Goal: Task Accomplishment & Management: Use online tool/utility

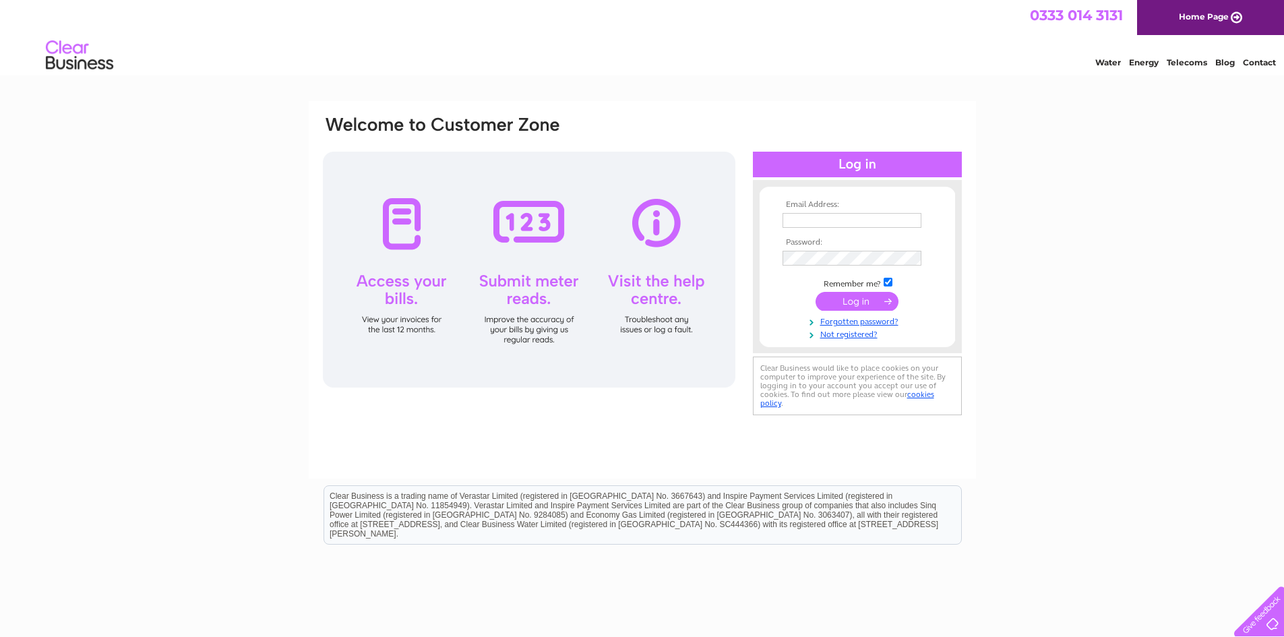
type input "info@baccastings.co.uk"
click at [865, 301] on input "submit" at bounding box center [857, 301] width 83 height 19
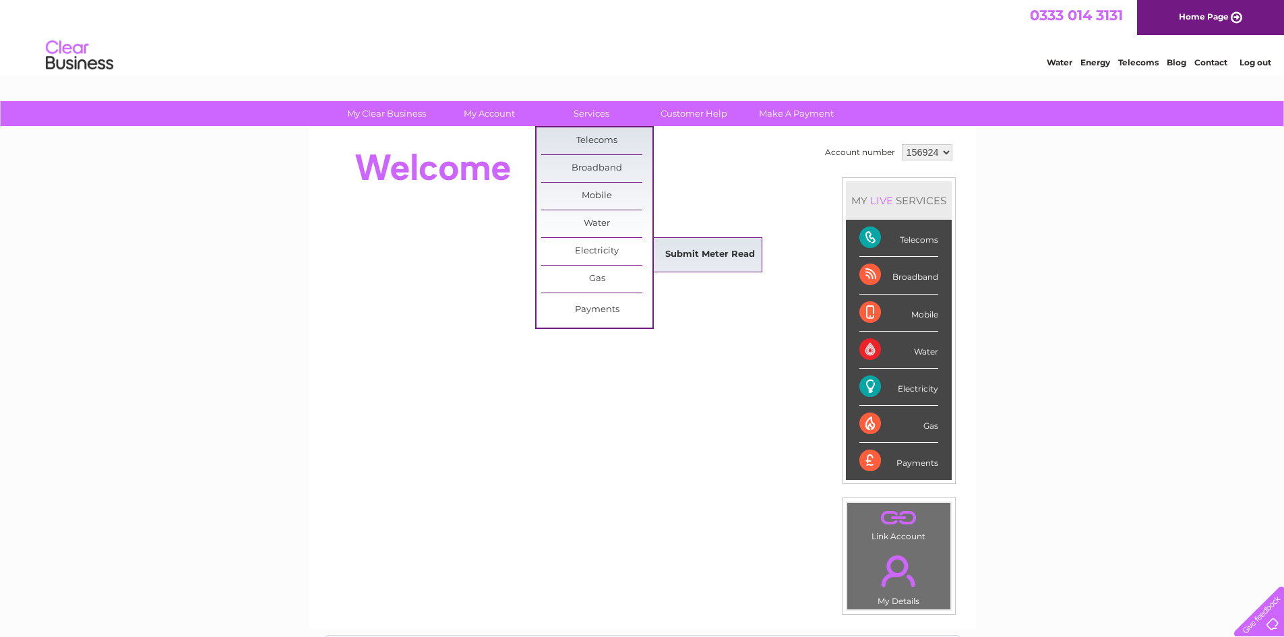
click at [687, 252] on link "Submit Meter Read" at bounding box center [710, 254] width 111 height 27
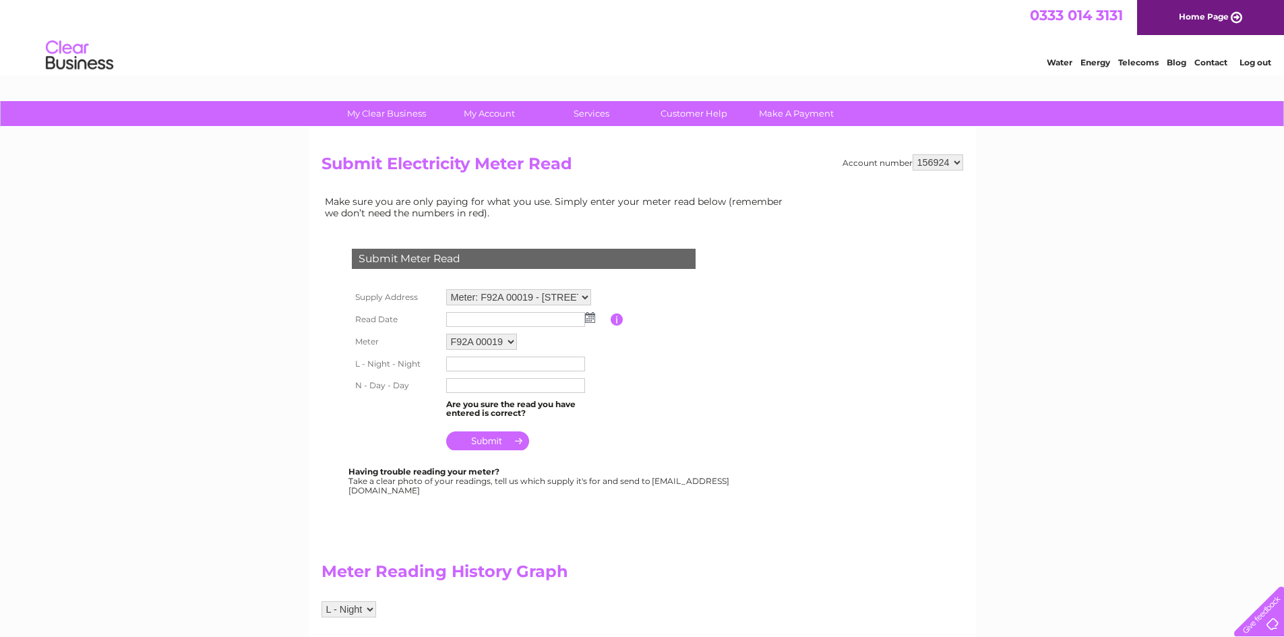
click at [591, 320] on img at bounding box center [590, 317] width 10 height 11
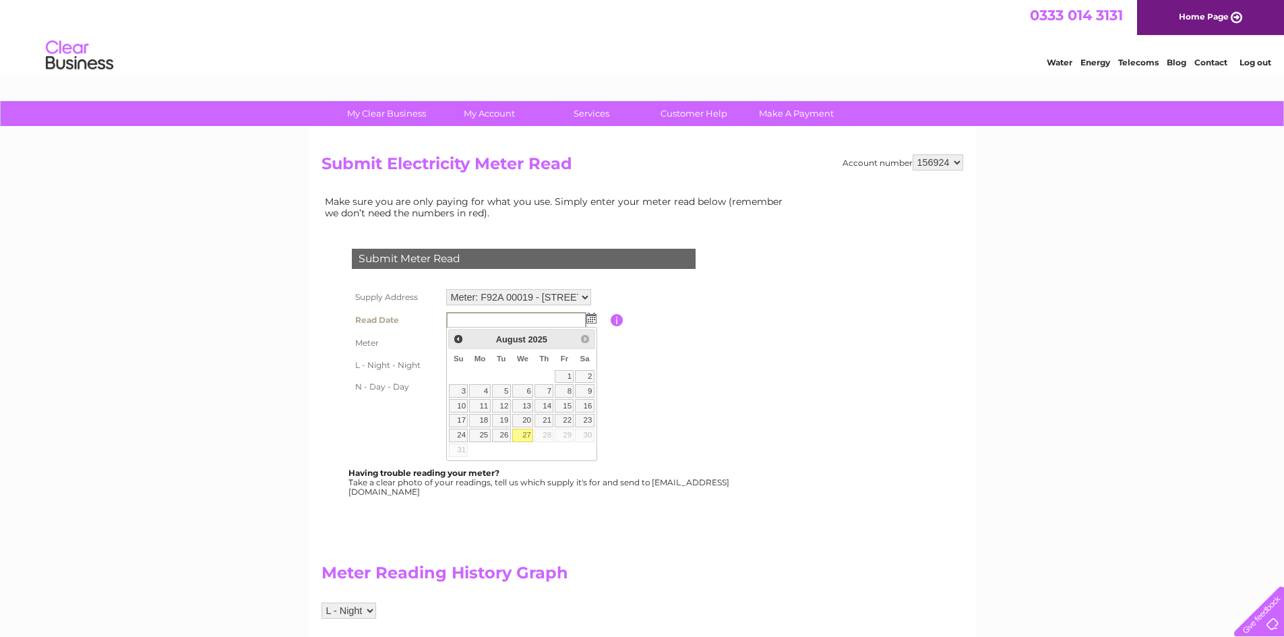
click at [521, 438] on link "27" at bounding box center [523, 435] width 22 height 13
type input "2025/08/27"
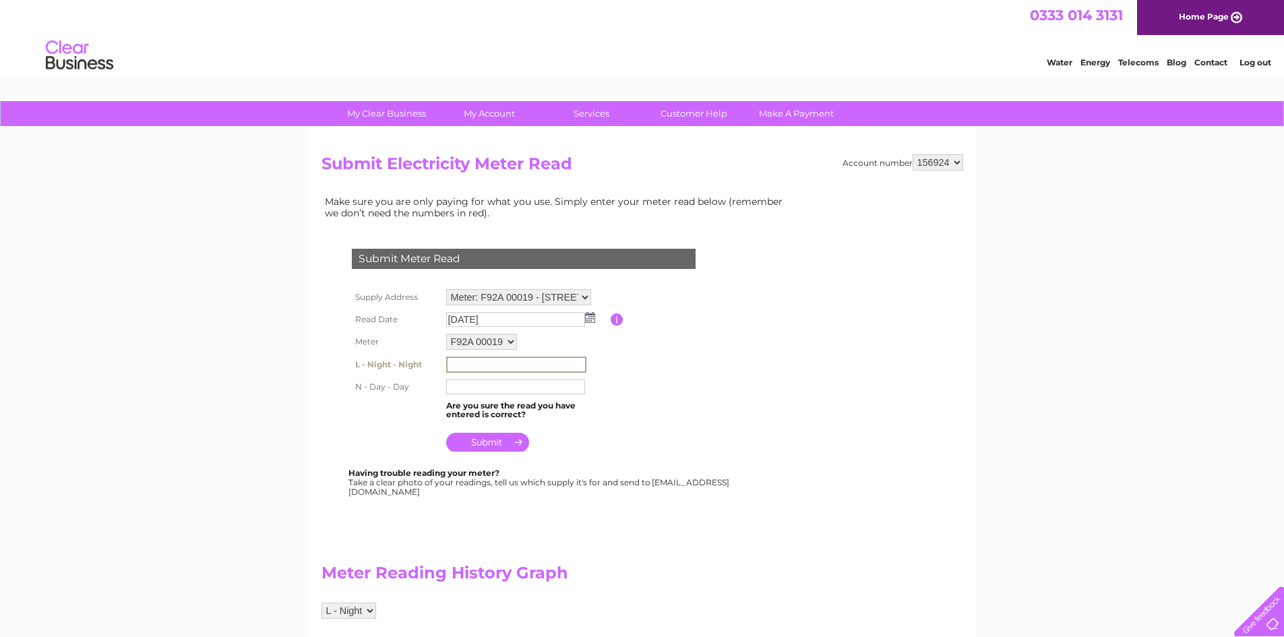
click at [481, 361] on input "text" at bounding box center [516, 365] width 140 height 16
type input "280936"
click at [495, 388] on input "text" at bounding box center [515, 387] width 139 height 15
type input "318490"
click at [494, 441] on input "submit" at bounding box center [487, 442] width 83 height 19
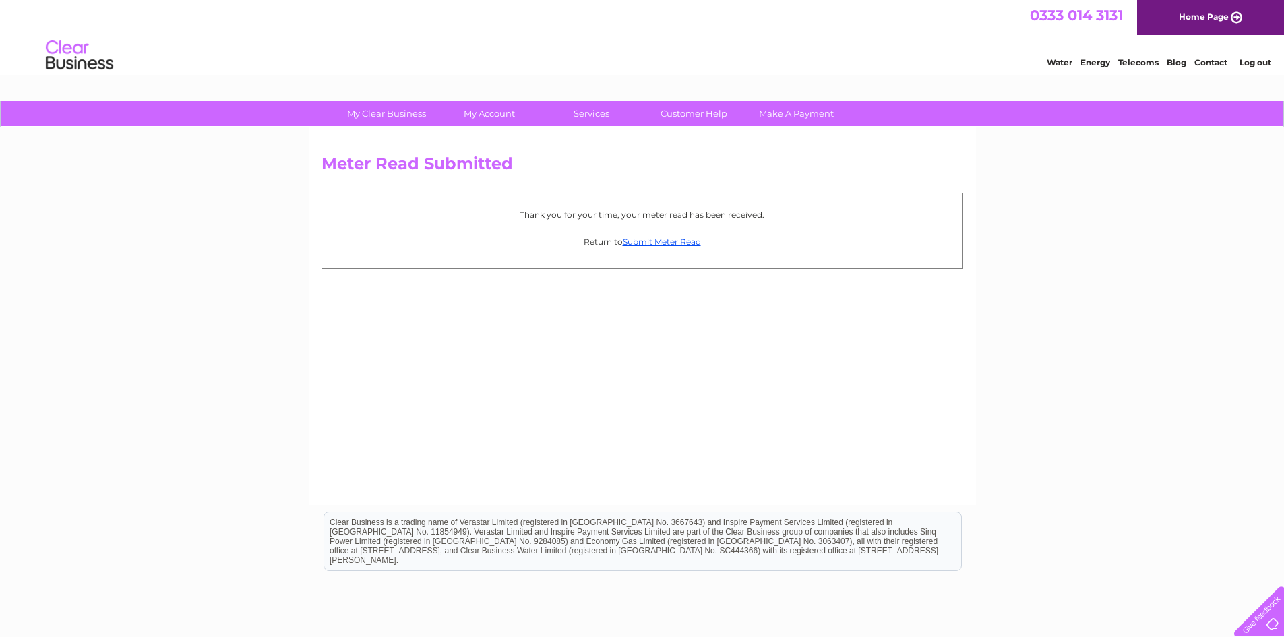
click at [1261, 62] on link "Log out" at bounding box center [1256, 62] width 32 height 10
